Goal: Task Accomplishment & Management: Complete application form

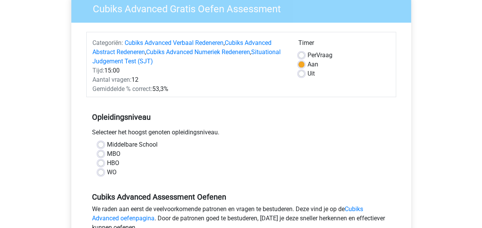
scroll to position [72, 0]
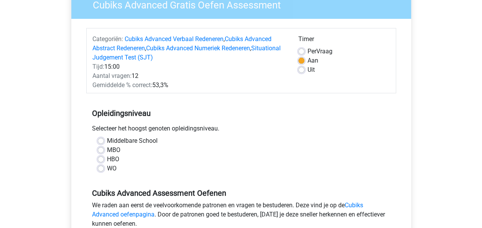
click at [112, 167] on label "WO" at bounding box center [112, 168] width 10 height 9
click at [104, 167] on input "WO" at bounding box center [101, 168] width 6 height 8
radio input "true"
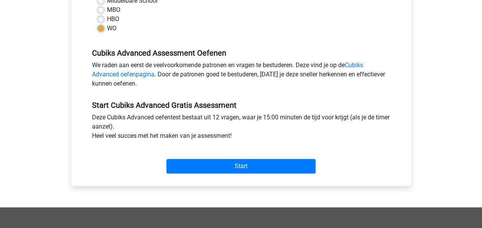
scroll to position [223, 0]
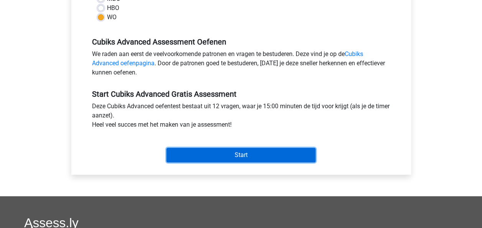
click at [252, 156] on input "Start" at bounding box center [240, 155] width 149 height 15
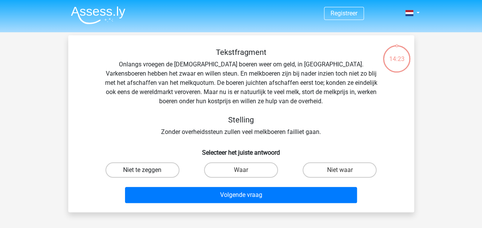
click at [151, 167] on label "Niet te zeggen" at bounding box center [142, 169] width 74 height 15
click at [147, 170] on input "Niet te zeggen" at bounding box center [144, 172] width 5 height 5
radio input "true"
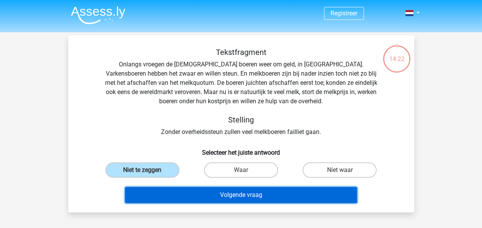
click at [216, 194] on button "Volgende vraag" at bounding box center [241, 195] width 232 height 16
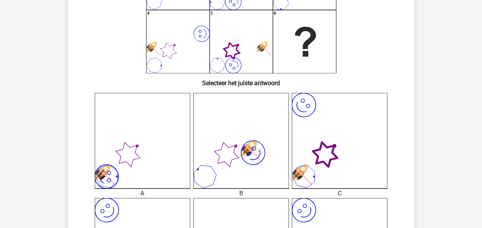
scroll to position [119, 0]
